Goal: Information Seeking & Learning: Check status

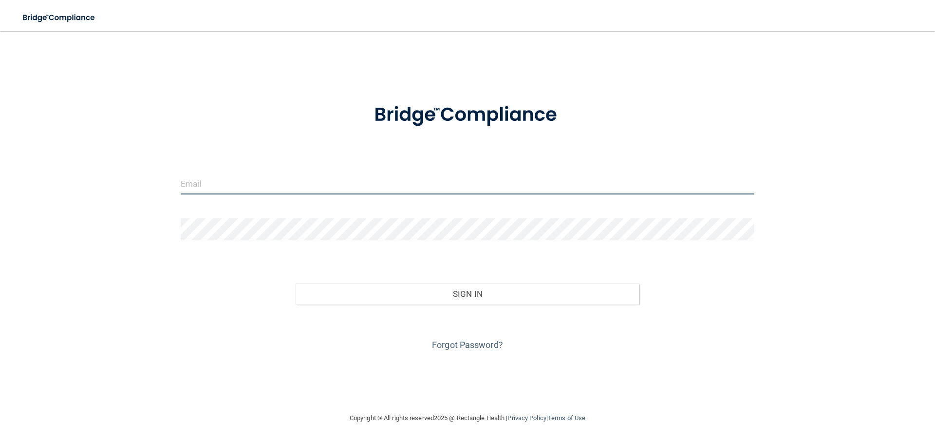
type input "[EMAIL_ADDRESS][DOMAIN_NAME]"
drag, startPoint x: 318, startPoint y: 176, endPoint x: 143, endPoint y: 182, distance: 175.0
click at [146, 184] on div "abbyemathias@hotmail.com Invalid email/password. You don't have permission to a…" at bounding box center [467, 222] width 896 height 362
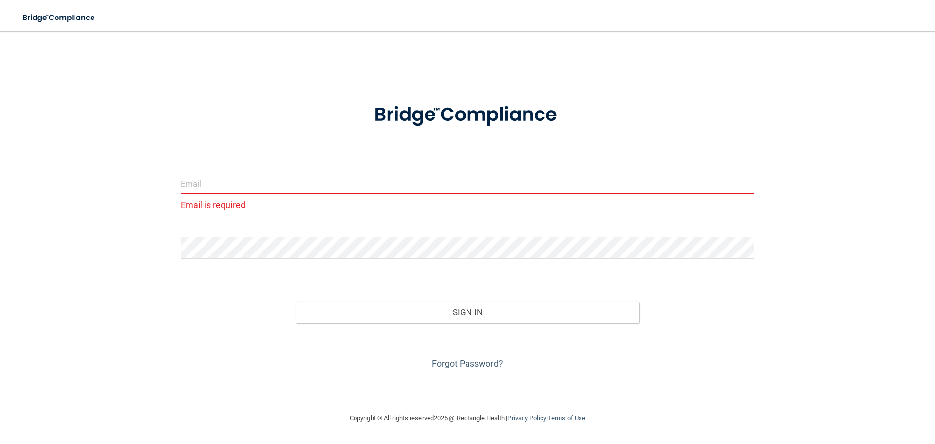
type input "C"
type input "cindi@desomerart.com"
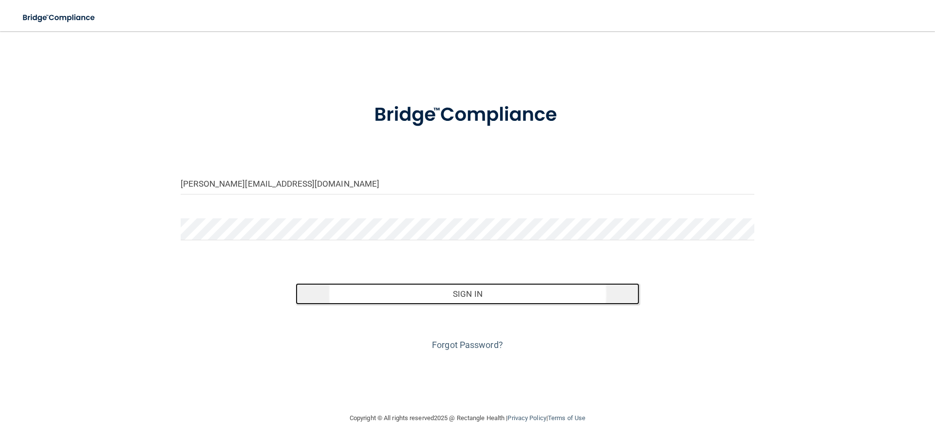
click at [490, 286] on button "Sign In" at bounding box center [468, 293] width 344 height 21
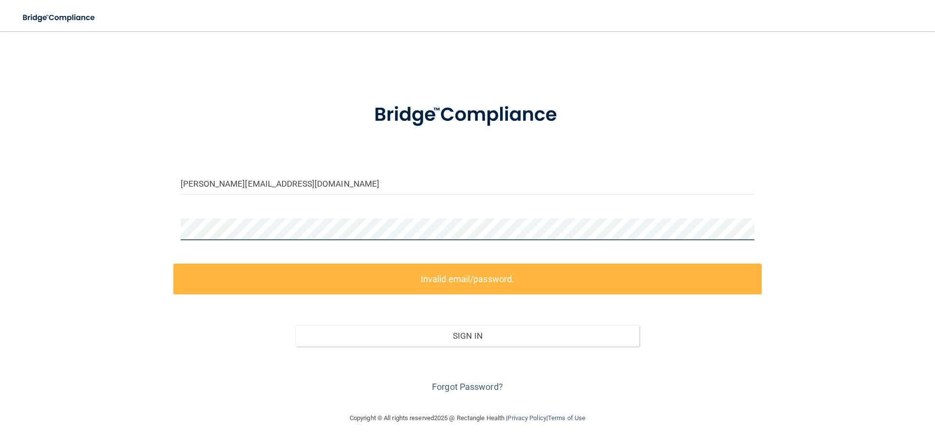
click at [103, 214] on div "cindi@desomerart.com Invalid email/password. You don't have permission to acces…" at bounding box center [467, 222] width 896 height 362
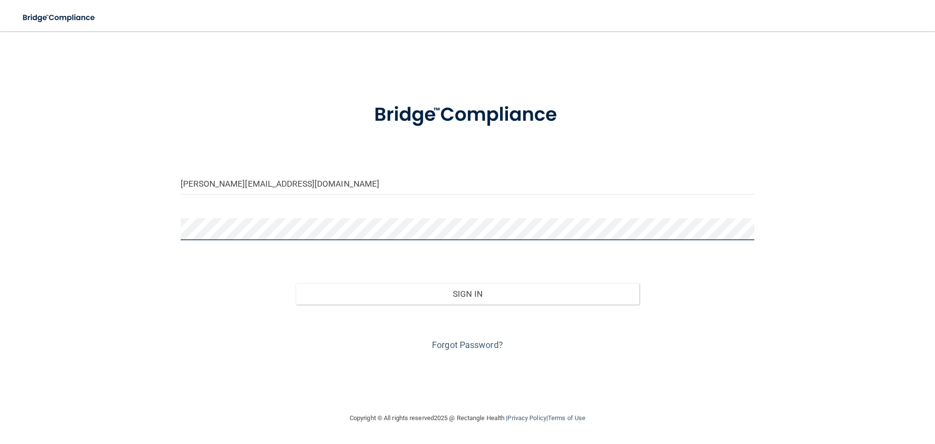
click at [296, 283] on button "Sign In" at bounding box center [468, 293] width 344 height 21
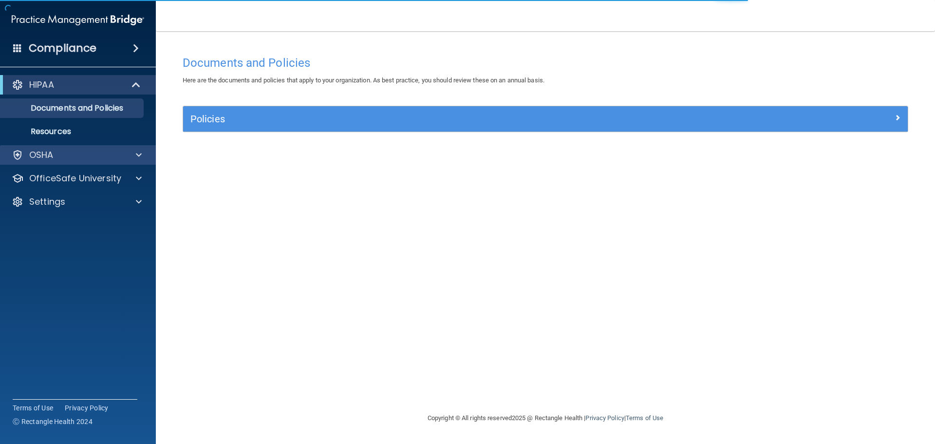
click at [139, 161] on div "OSHA" at bounding box center [78, 154] width 156 height 19
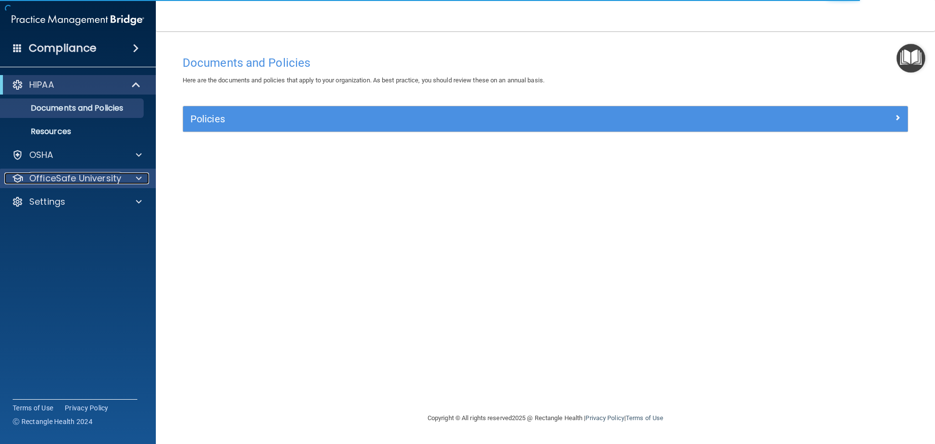
click at [133, 180] on div at bounding box center [137, 178] width 24 height 12
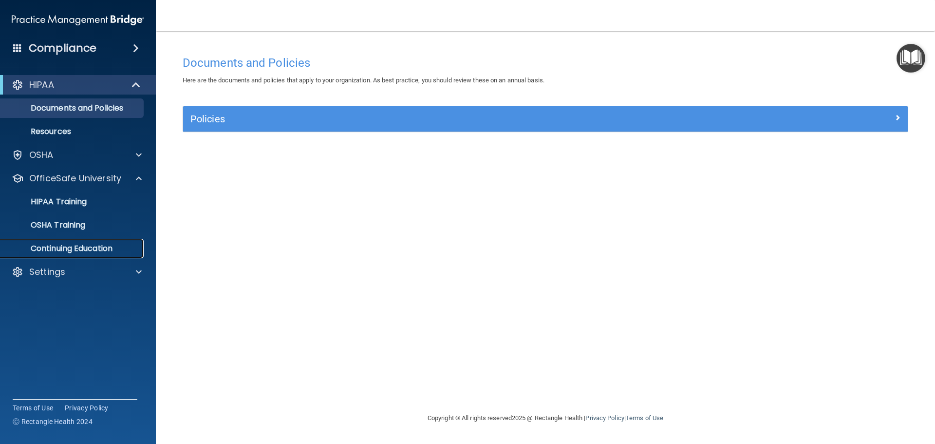
click at [113, 240] on link "Continuing Education" at bounding box center [66, 248] width 153 height 19
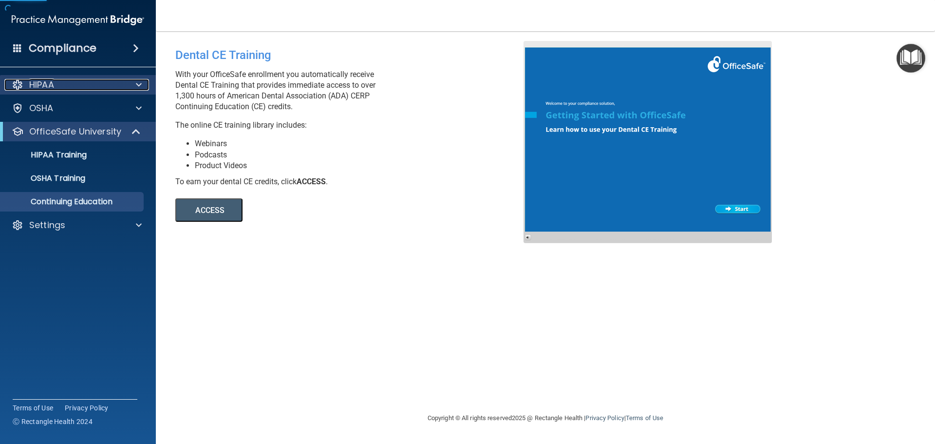
click at [138, 81] on span at bounding box center [139, 85] width 6 height 12
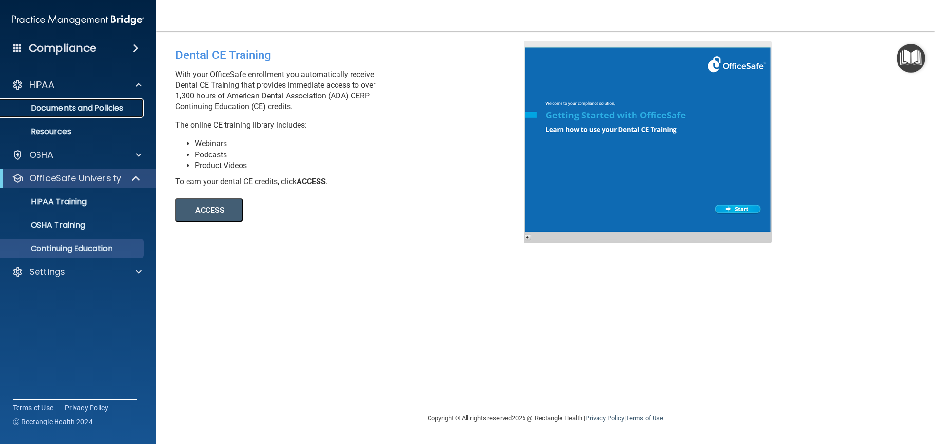
click at [121, 113] on p "Documents and Policies" at bounding box center [72, 108] width 133 height 10
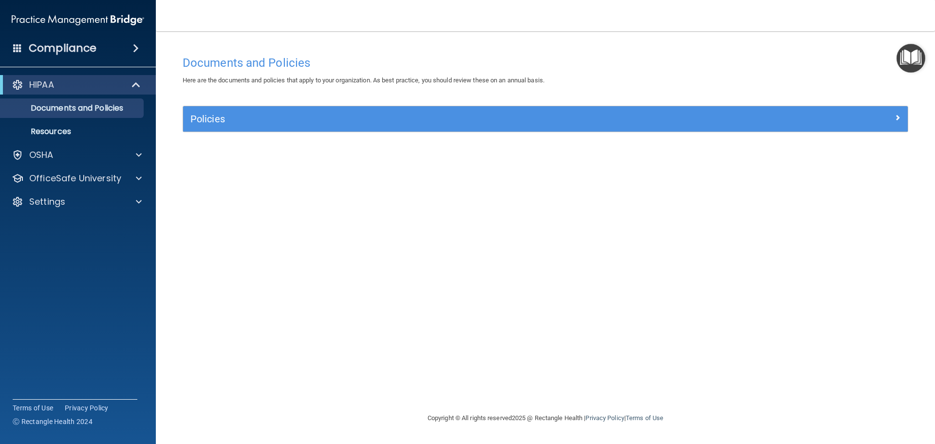
click at [903, 51] on img "Open Resource Center" at bounding box center [911, 58] width 29 height 29
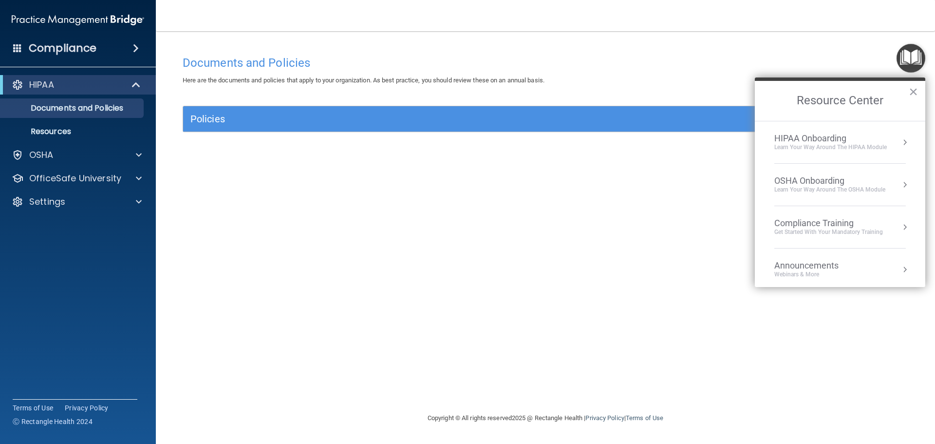
click at [876, 224] on div "Compliance Training" at bounding box center [829, 223] width 109 height 11
click at [842, 136] on div "HIPAA Training for Members" at bounding box center [817, 137] width 109 height 9
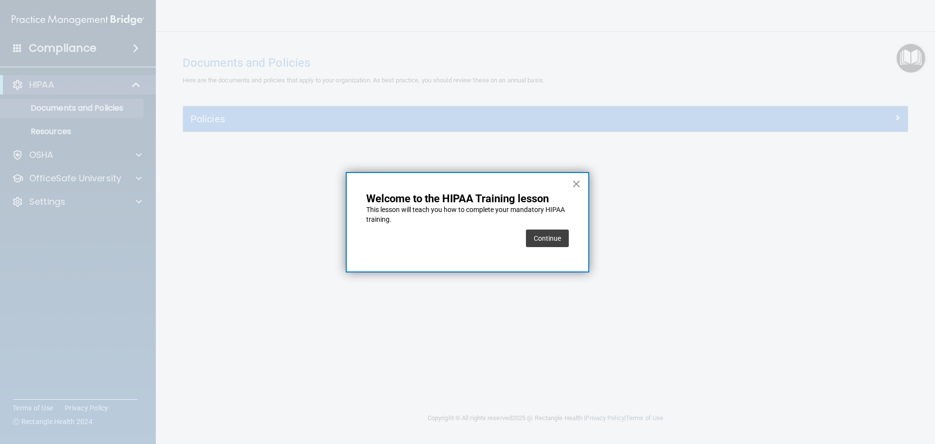
click at [575, 180] on button "×" at bounding box center [576, 184] width 9 height 16
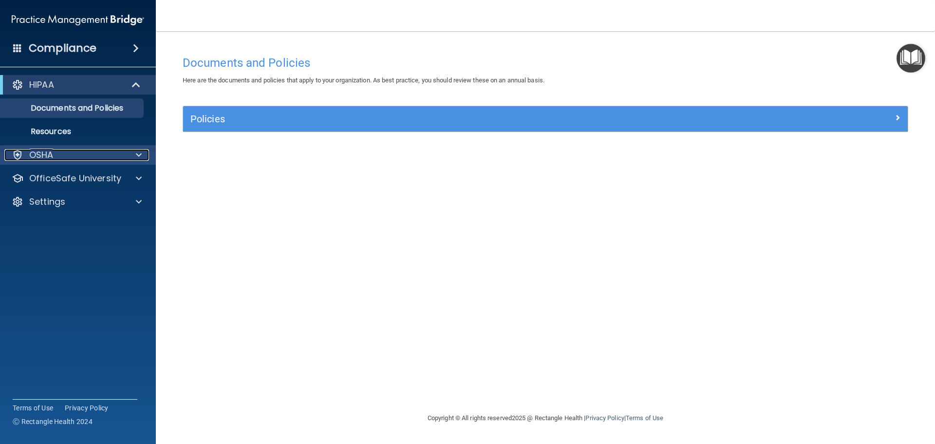
click at [89, 155] on div "OSHA" at bounding box center [64, 155] width 121 height 12
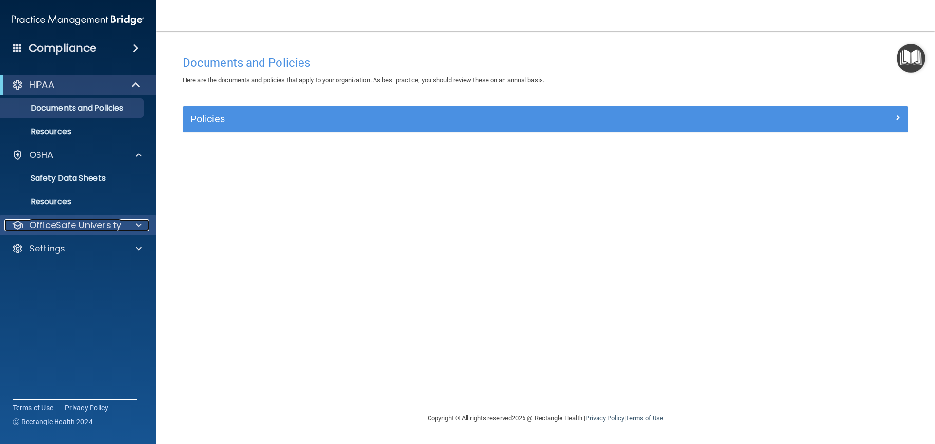
click at [92, 222] on p "OfficeSafe University" at bounding box center [75, 225] width 92 height 12
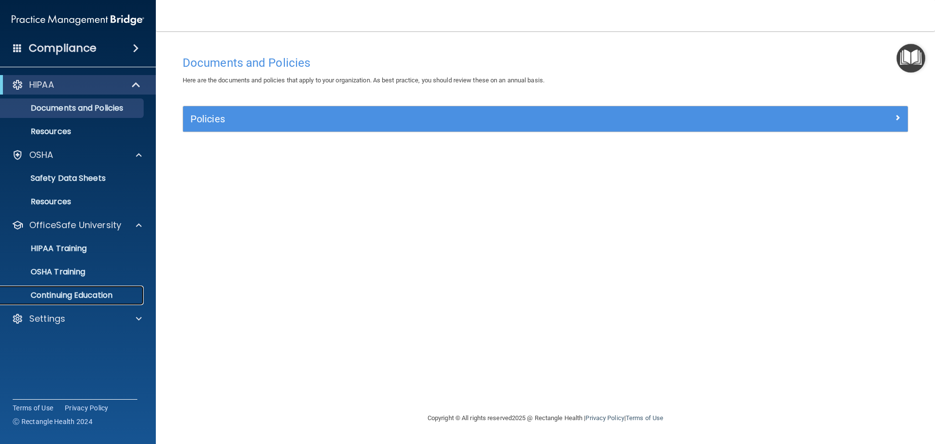
click at [97, 294] on p "Continuing Education" at bounding box center [72, 295] width 133 height 10
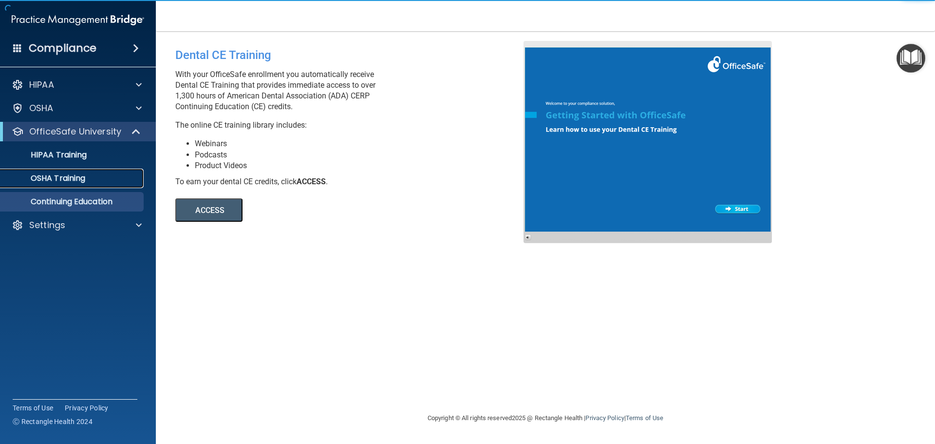
click at [122, 176] on div "OSHA Training" at bounding box center [72, 178] width 133 height 10
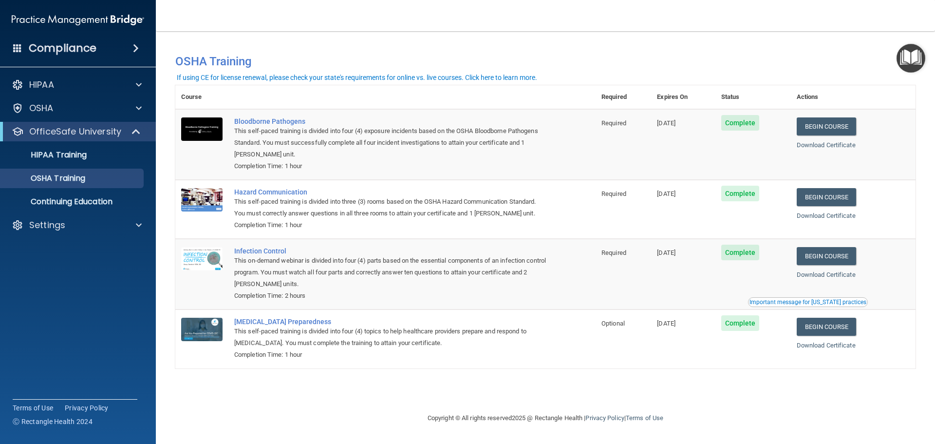
click at [19, 49] on span at bounding box center [17, 47] width 9 height 9
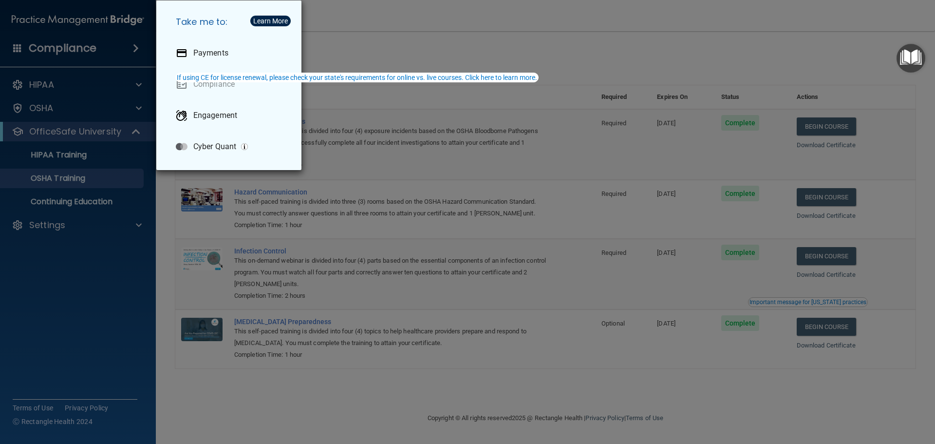
click at [19, 49] on div "Take me to: Payments Compliance Engagement Cyber Quant" at bounding box center [467, 222] width 935 height 444
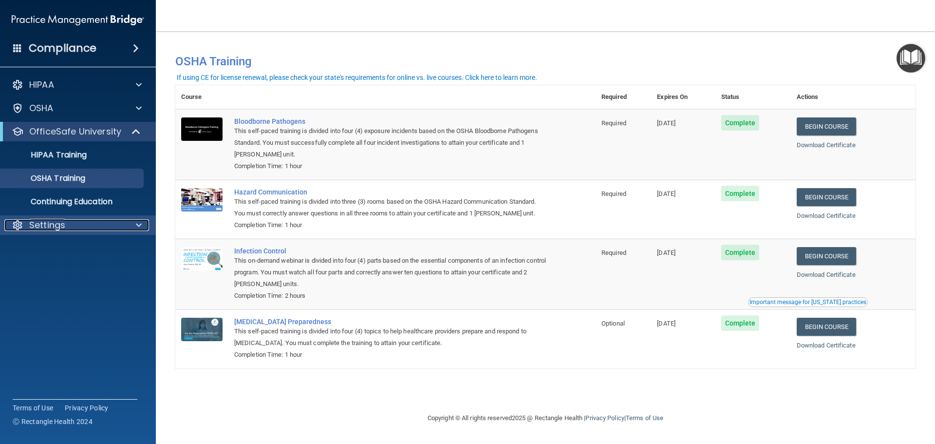
click at [64, 219] on p "Settings" at bounding box center [47, 225] width 36 height 12
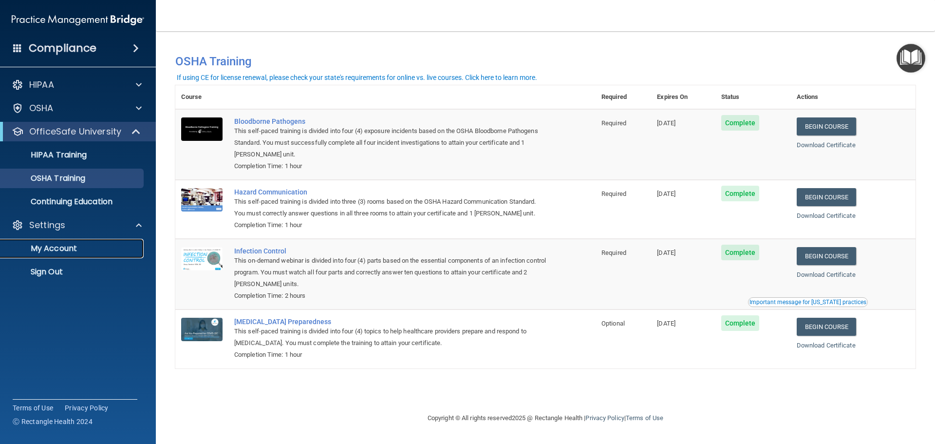
click at [65, 241] on link "My Account" at bounding box center [66, 248] width 153 height 19
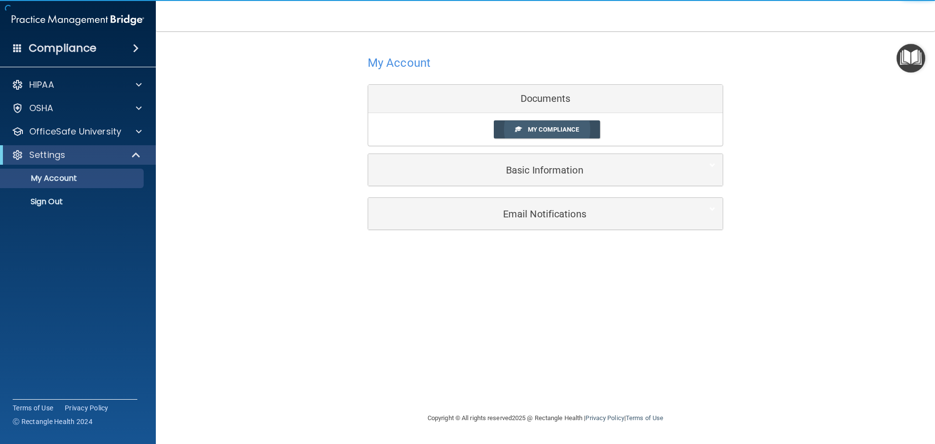
click at [584, 128] on link "My Compliance" at bounding box center [547, 129] width 107 height 18
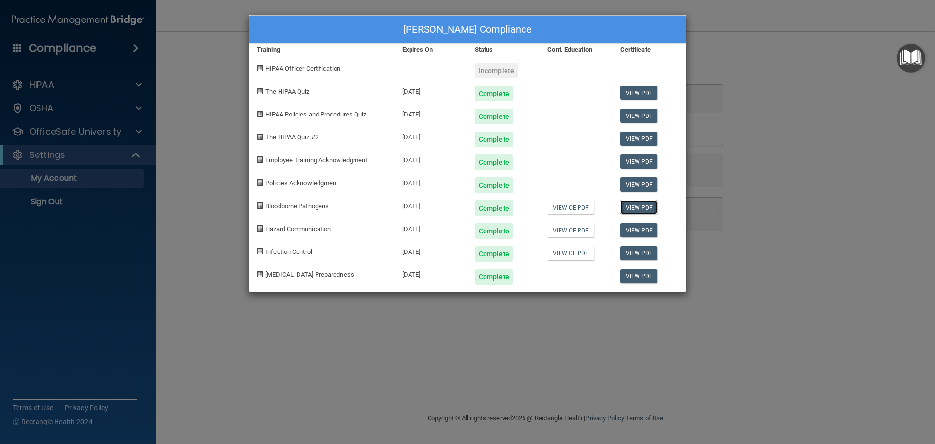
click at [644, 209] on link "View PDF" at bounding box center [640, 207] width 38 height 14
click at [914, 220] on div "Cindi De Somer's Compliance Training Expires On Status Cont. Education Certific…" at bounding box center [467, 222] width 935 height 444
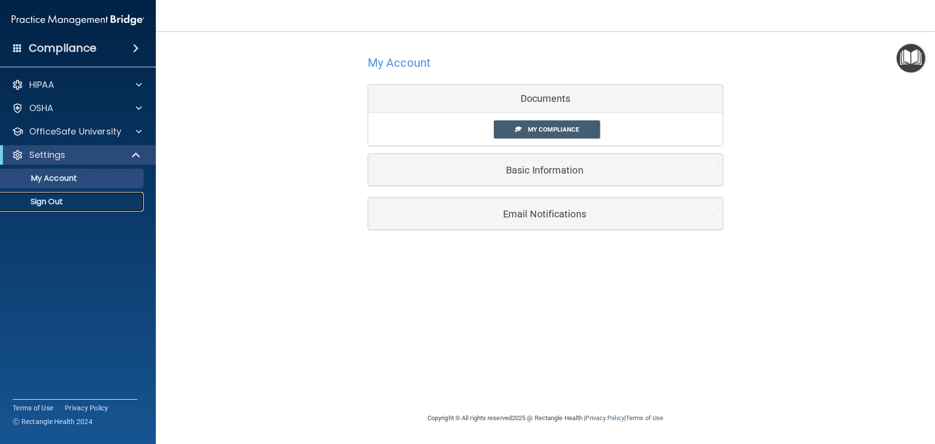
click at [48, 204] on p "Sign Out" at bounding box center [72, 202] width 133 height 10
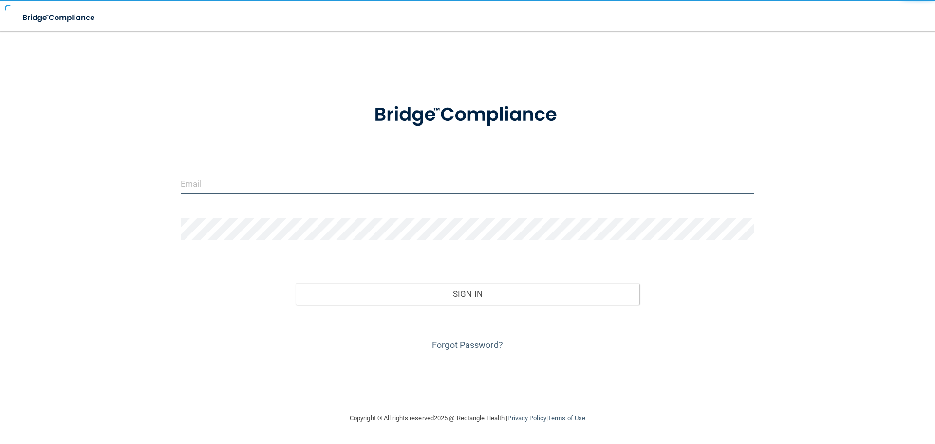
type input "[EMAIL_ADDRESS][DOMAIN_NAME]"
